Goal: Task Accomplishment & Management: Use online tool/utility

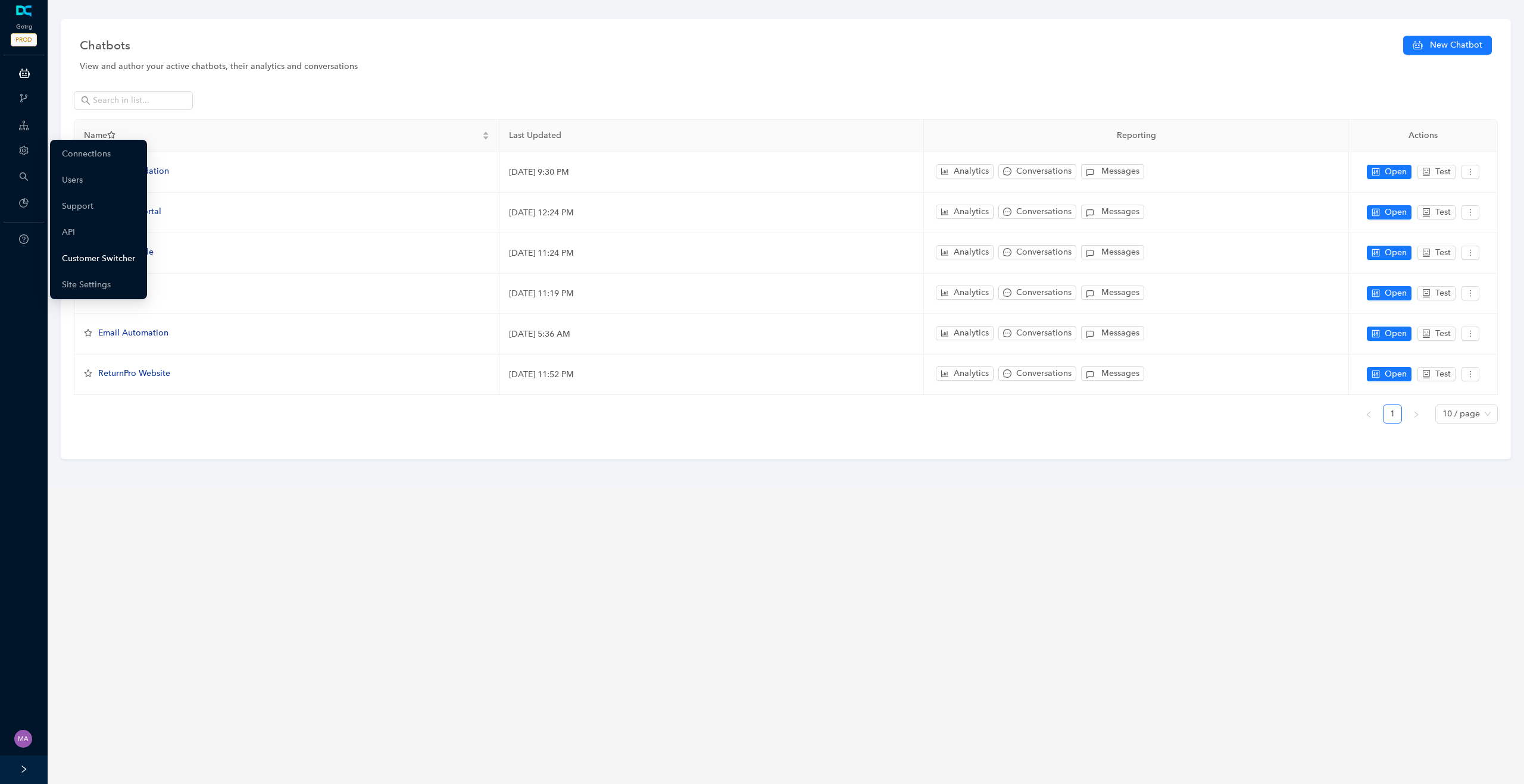
click at [88, 268] on link "Customer Switcher" at bounding box center [99, 259] width 73 height 24
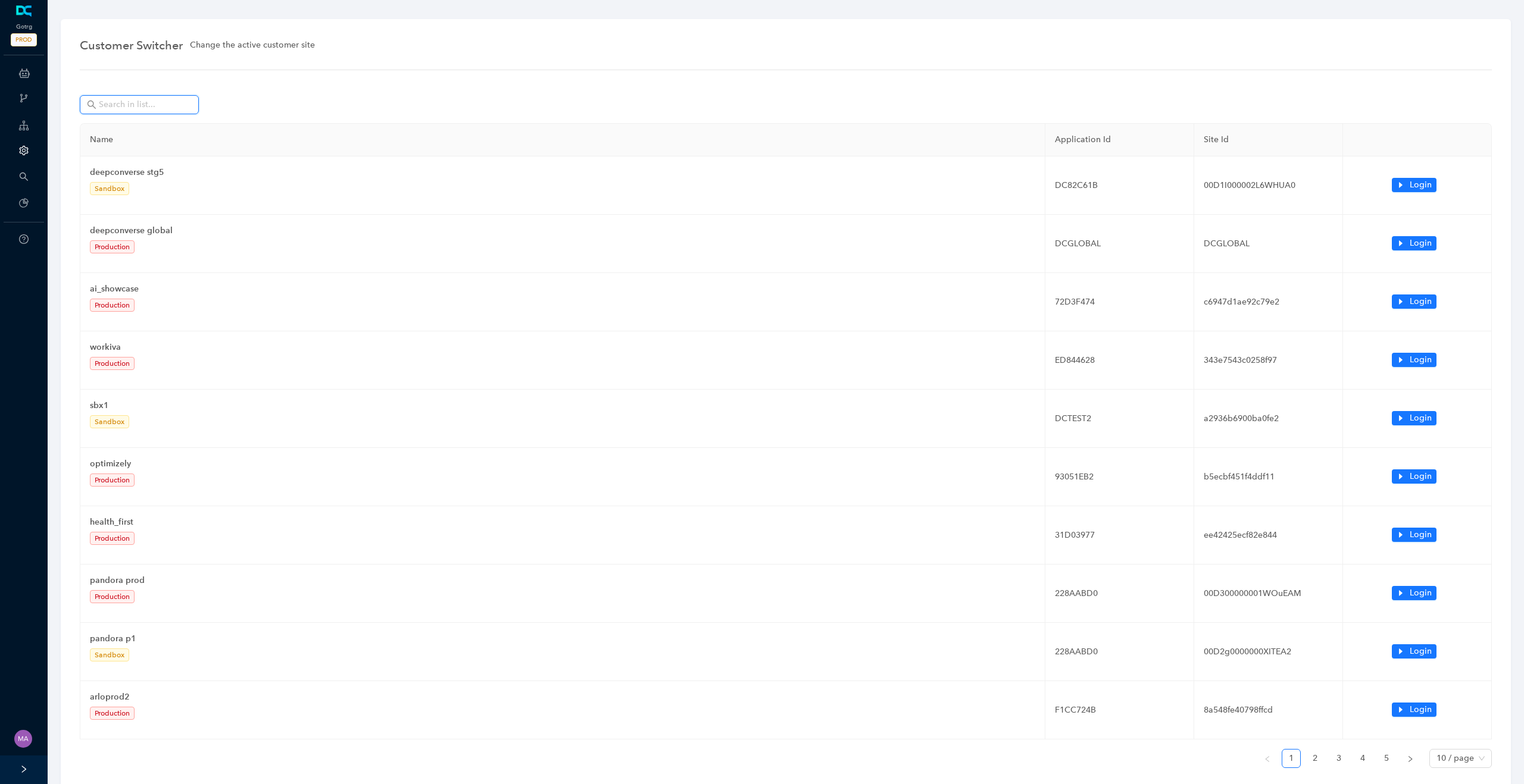
click at [133, 105] on input "text" at bounding box center [140, 105] width 84 height 13
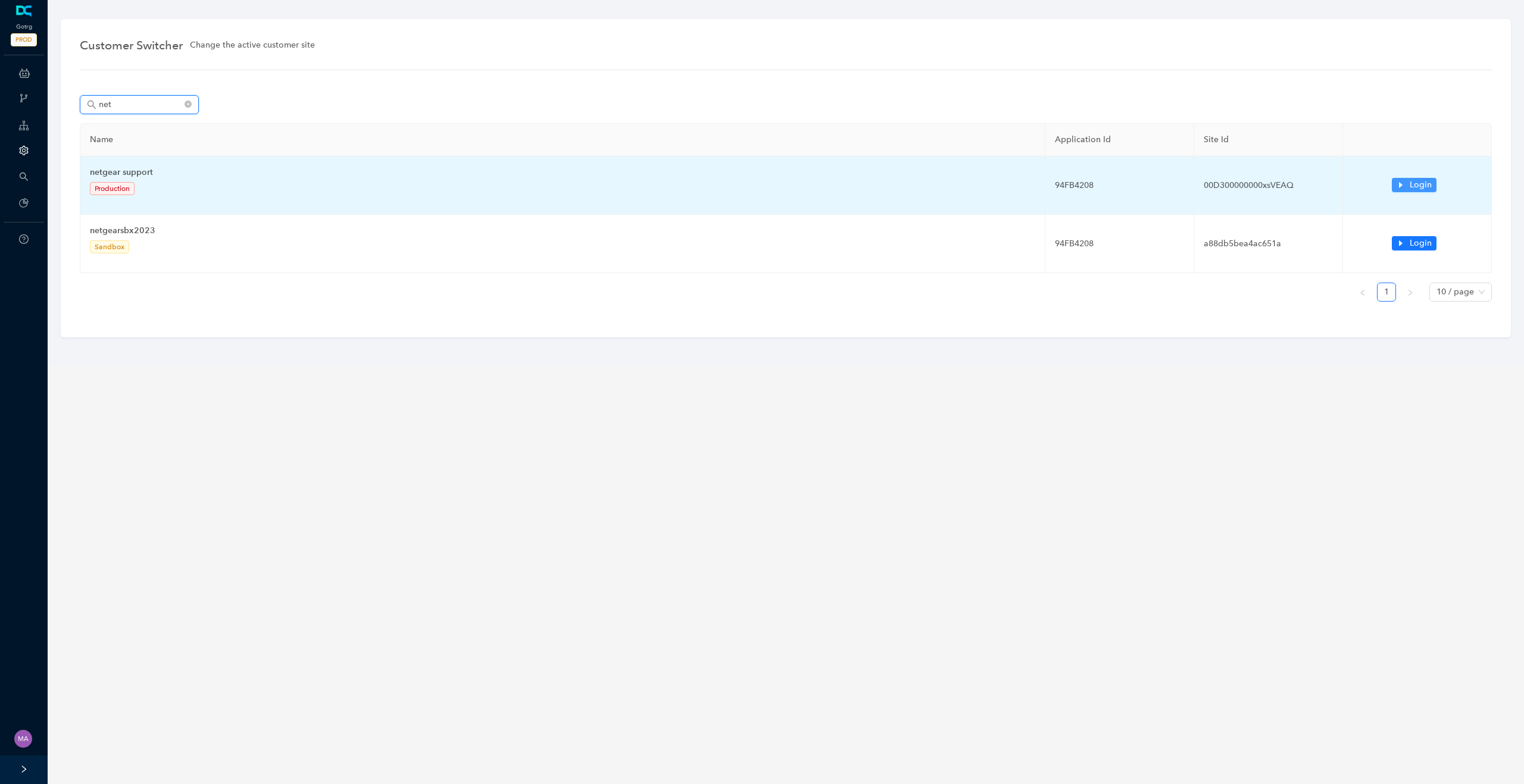
type input "net"
click at [1411, 185] on span "Login" at bounding box center [1421, 185] width 22 height 13
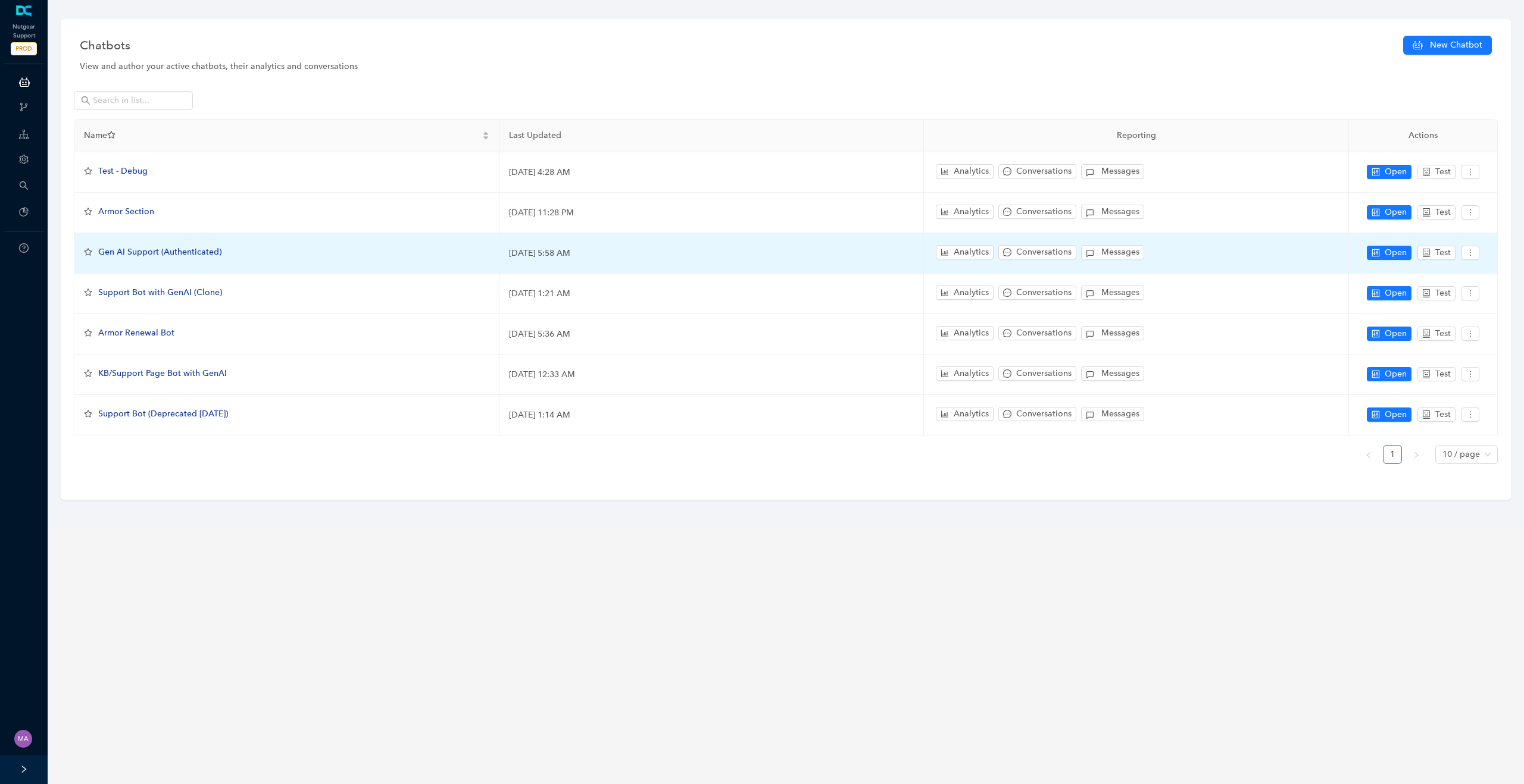
click at [149, 253] on span "Gen AI Support (Authenticated)" at bounding box center [160, 252] width 124 height 10
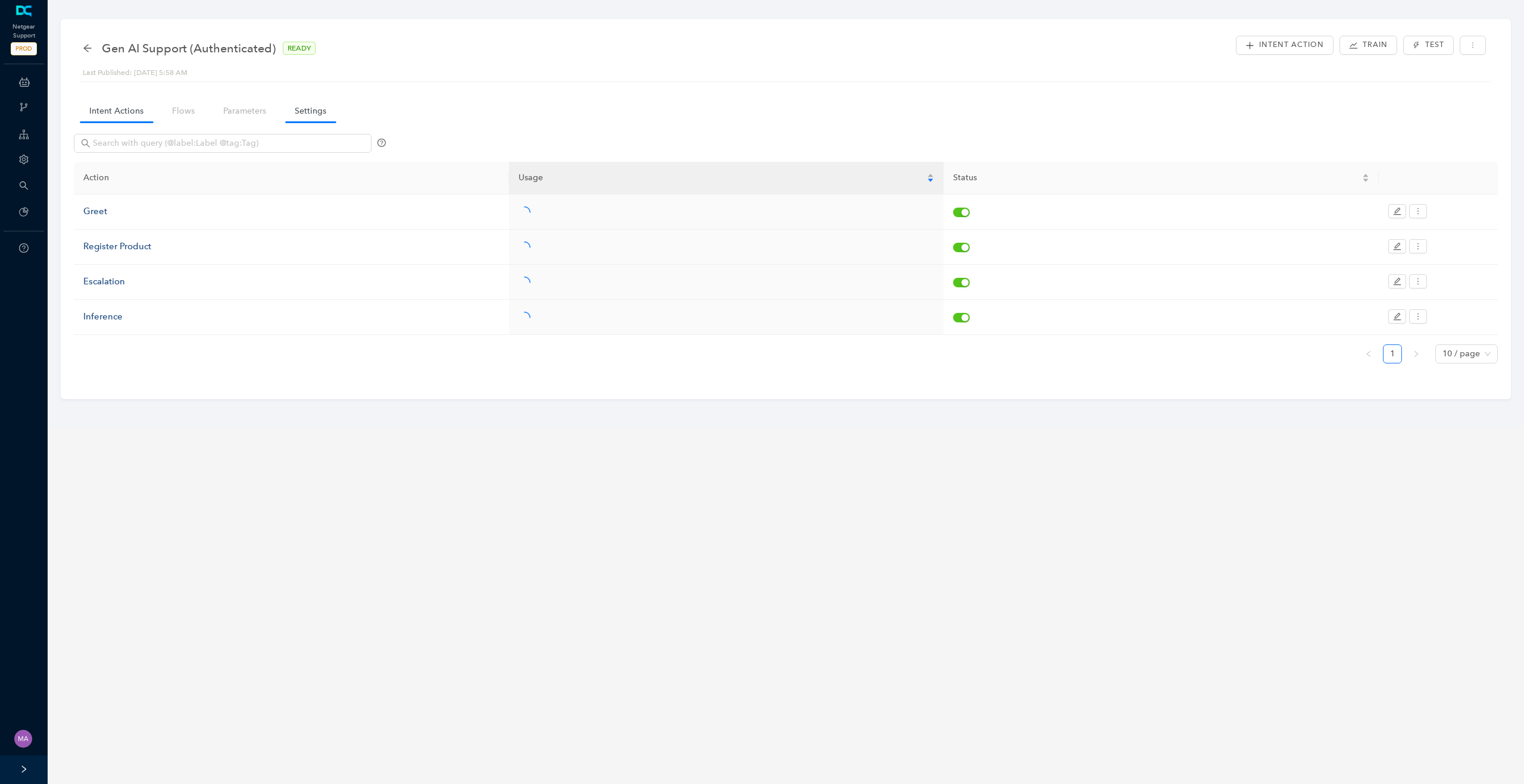
click at [319, 114] on link "Settings" at bounding box center [310, 111] width 50 height 22
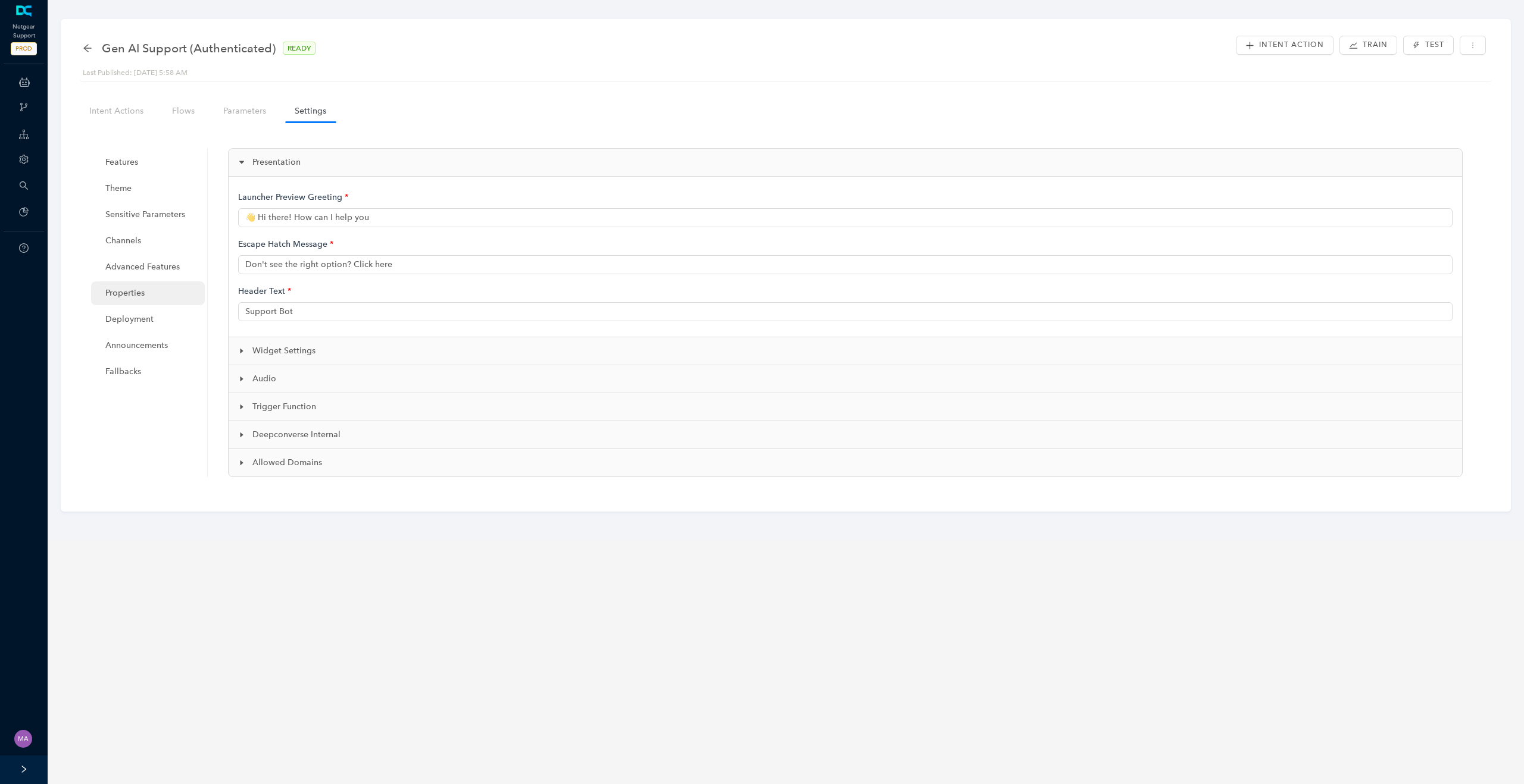
type input "👋 Hi there! How can I help you?"
type input "NETGEAR Support"
click at [143, 320] on span "Deployment" at bounding box center [150, 320] width 90 height 24
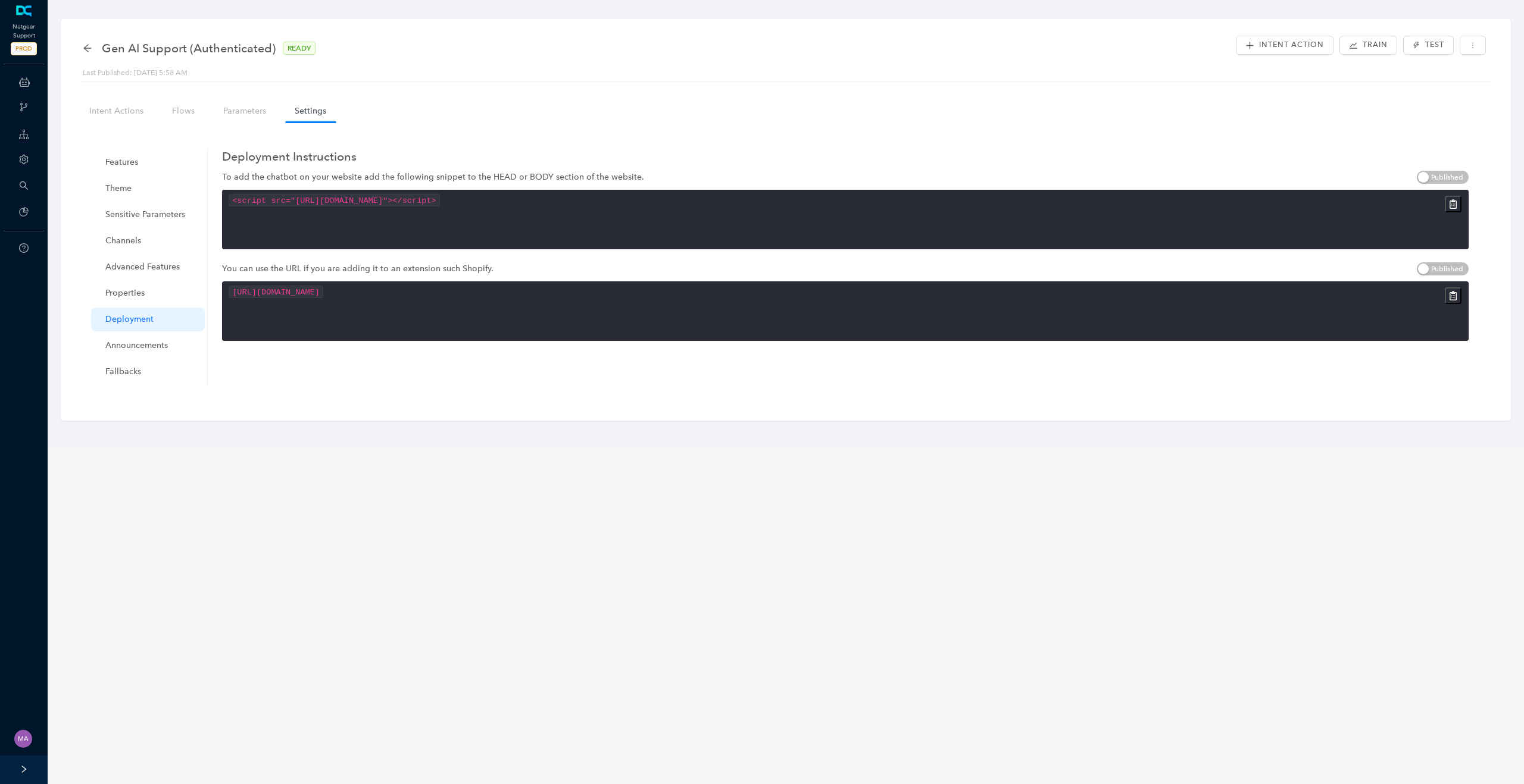
click at [440, 203] on code "<script src="[URL][DOMAIN_NAME]"></script>" at bounding box center [335, 200] width 212 height 12
click at [440, 200] on code "<script src="[URL][DOMAIN_NAME]"></script>" at bounding box center [335, 200] width 212 height 12
copy span
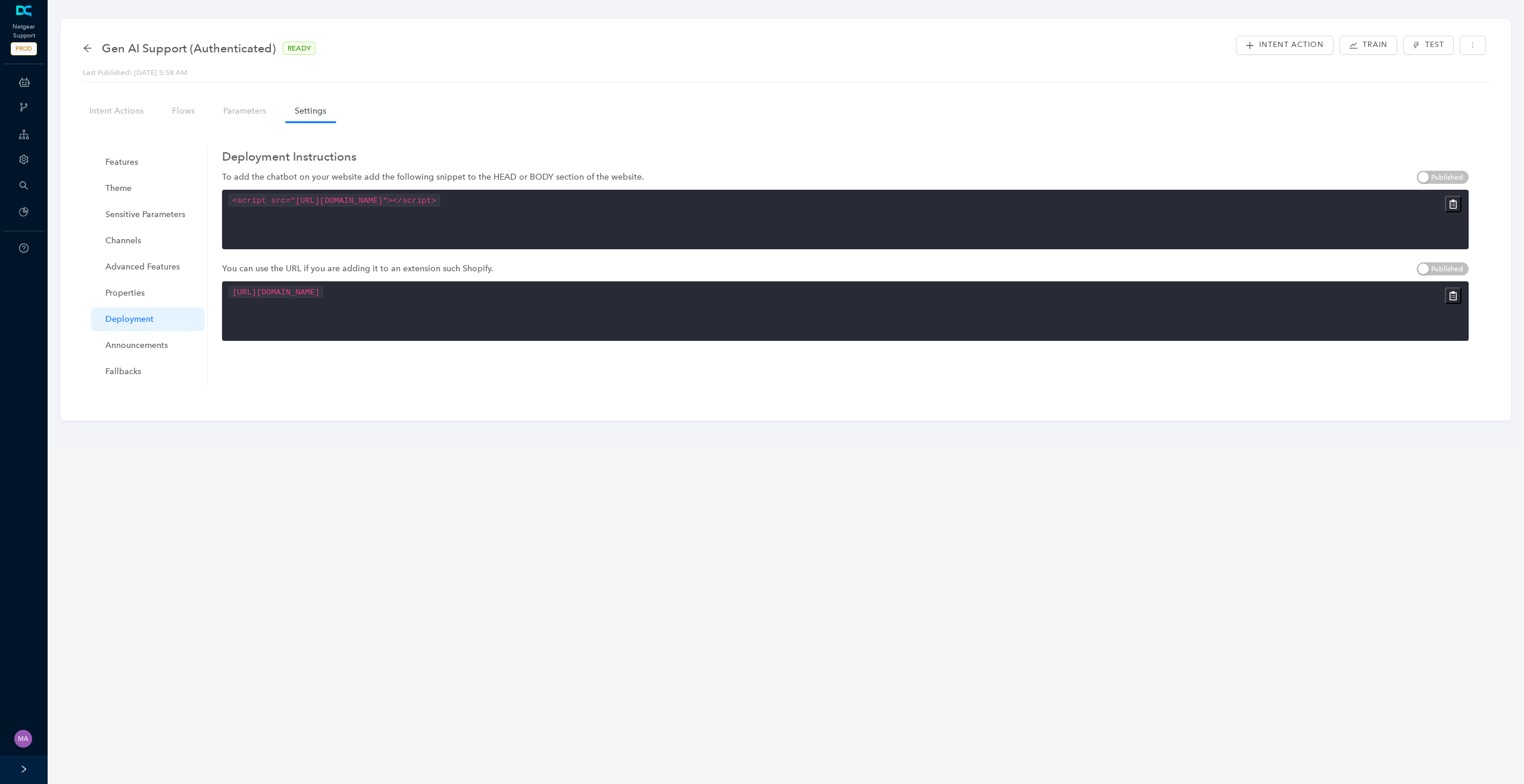
click at [1090, 128] on div "Features Theme Sensitive Parameters Channels Advanced Features Properties Deplo…" at bounding box center [785, 268] width 1424 height 279
click at [1452, 206] on icon "button" at bounding box center [1452, 204] width 9 height 9
click at [1454, 207] on icon "button" at bounding box center [1453, 204] width 7 height 9
click at [1452, 203] on icon "button" at bounding box center [1452, 204] width 9 height 9
click at [296, 200] on code "<script src="[URL][DOMAIN_NAME]"></script>" at bounding box center [335, 200] width 212 height 12
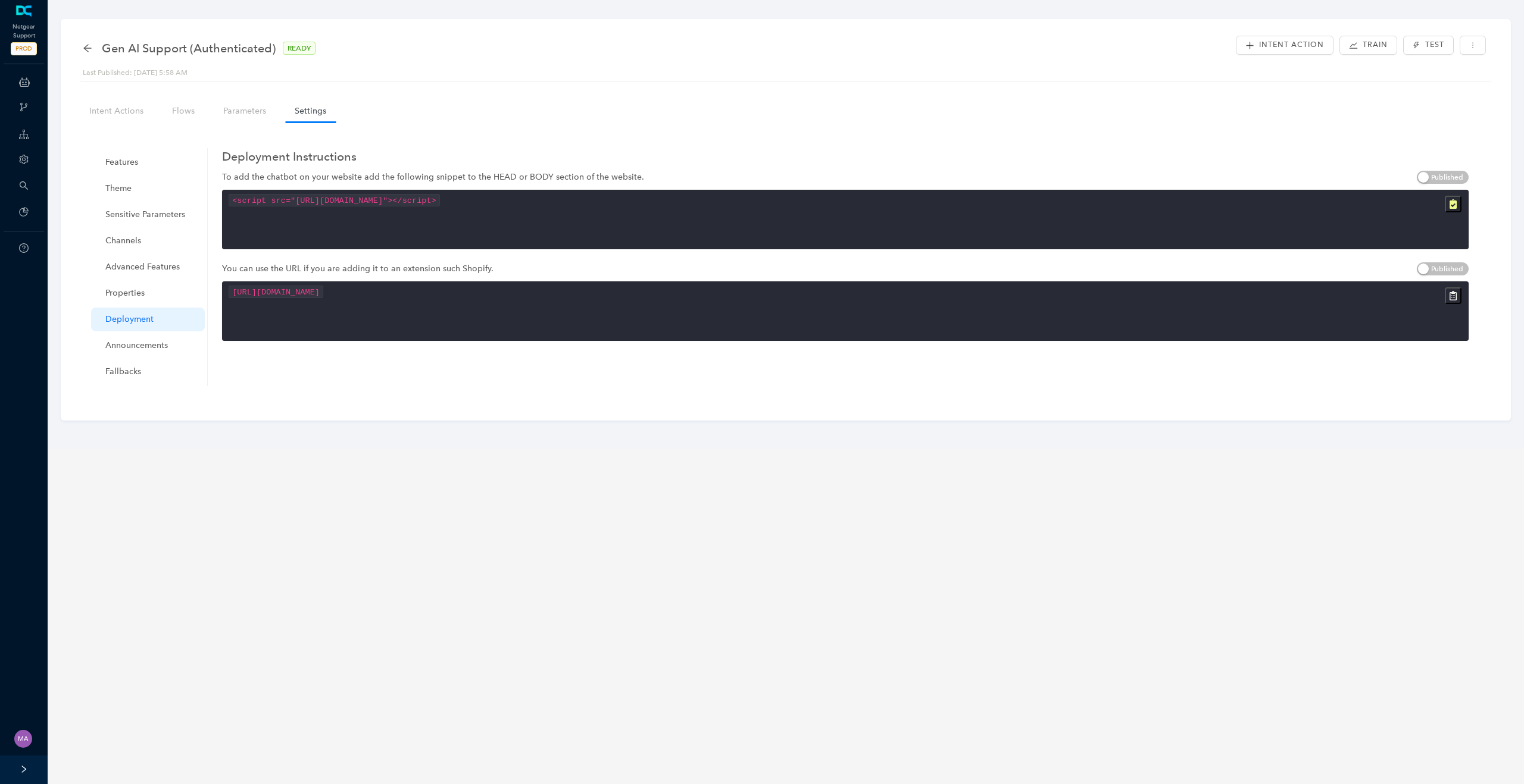
drag, startPoint x: 296, startPoint y: 199, endPoint x: 987, endPoint y: 194, distance: 691.0
click at [440, 194] on code "<script src="[URL][DOMAIN_NAME]"></script>" at bounding box center [335, 200] width 212 height 12
copy code "[URL][DOMAIN_NAME]"
click at [306, 393] on div "Features Theme Sensitive Parameters Channels Advanced Features Properties Deplo…" at bounding box center [785, 267] width 1394 height 267
drag, startPoint x: 335, startPoint y: 203, endPoint x: 432, endPoint y: 202, distance: 97.0
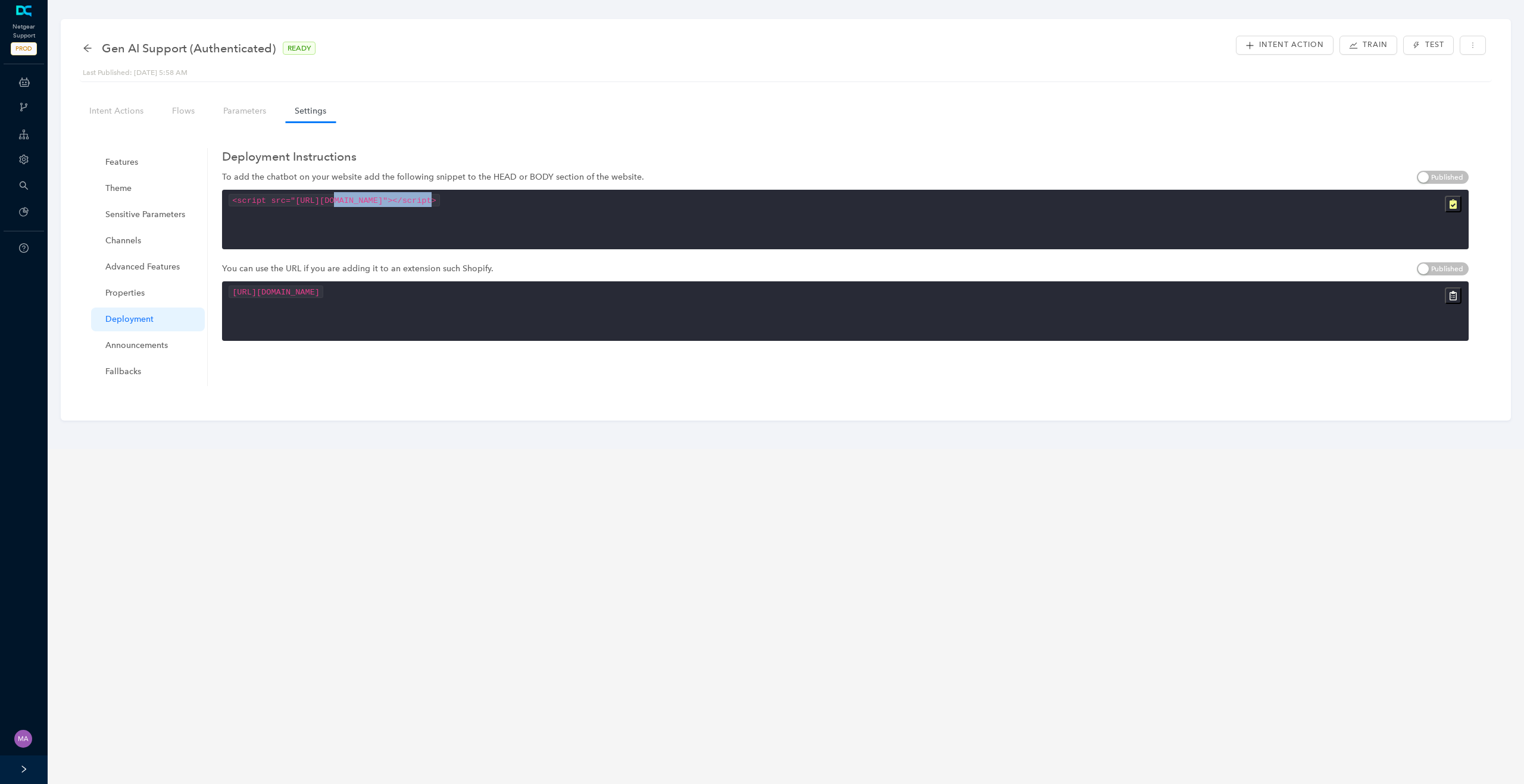
click at [432, 202] on code "<script src="[URL][DOMAIN_NAME]"></script>" at bounding box center [335, 200] width 212 height 12
click at [670, 111] on div "Intent Actions Flows Parameters Settings Features Theme Sensitive Parameters Ch…" at bounding box center [785, 250] width 1424 height 312
drag, startPoint x: 335, startPoint y: 203, endPoint x: 433, endPoint y: 203, distance: 98.0
click at [433, 203] on code "<script src="[URL][DOMAIN_NAME]"></script>" at bounding box center [335, 200] width 212 height 12
click at [595, 97] on div "Intent Actions Flows Parameters Settings Features Theme Sensitive Parameters Ch…" at bounding box center [785, 250] width 1424 height 312
